Goal: Use online tool/utility: Utilize a website feature to perform a specific function

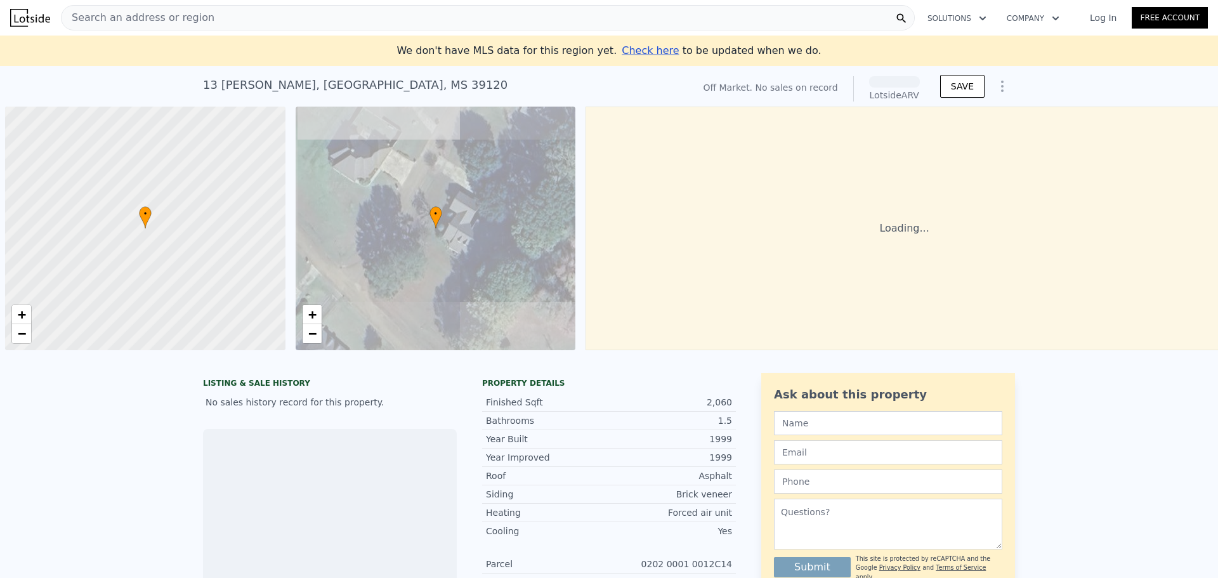
scroll to position [0, 5]
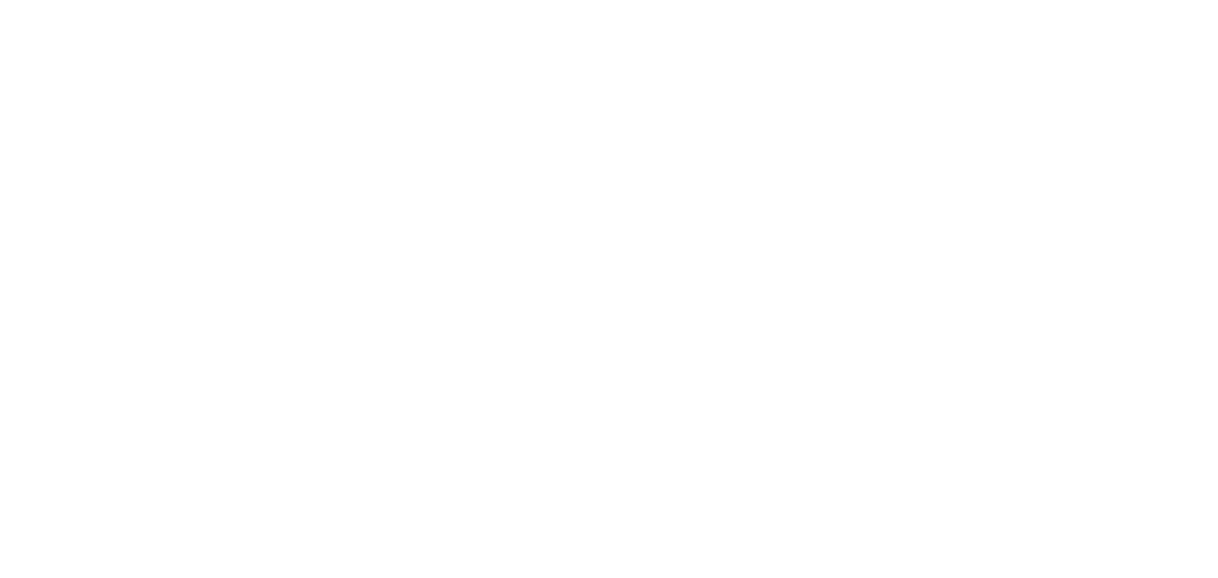
click at [422, 228] on div at bounding box center [609, 289] width 1218 height 578
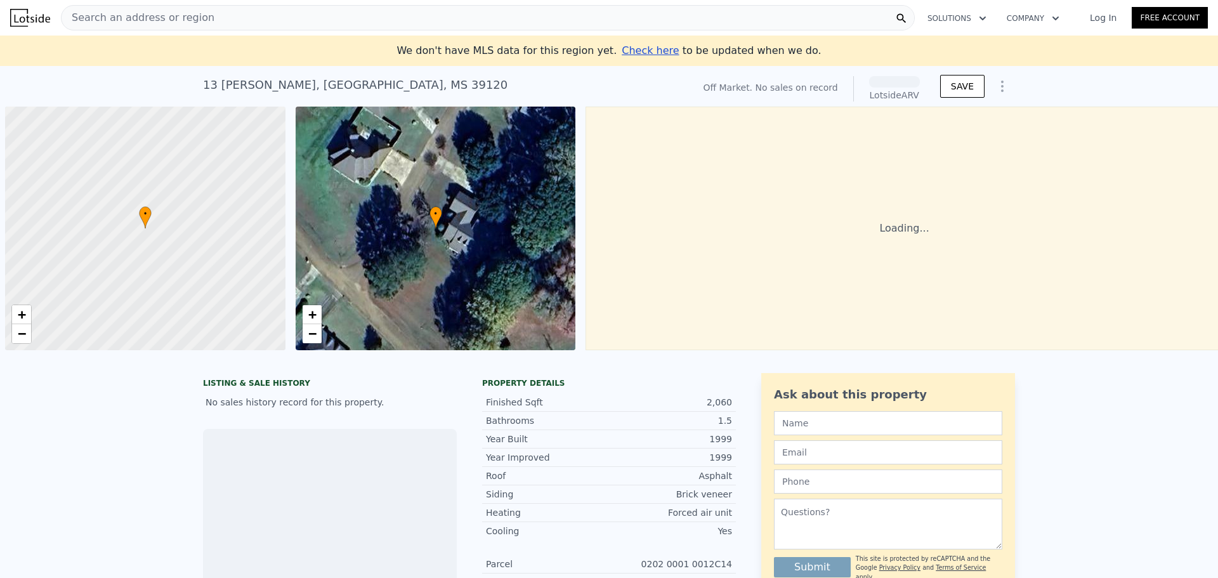
scroll to position [0, 5]
